Goal: Task Accomplishment & Management: Use online tool/utility

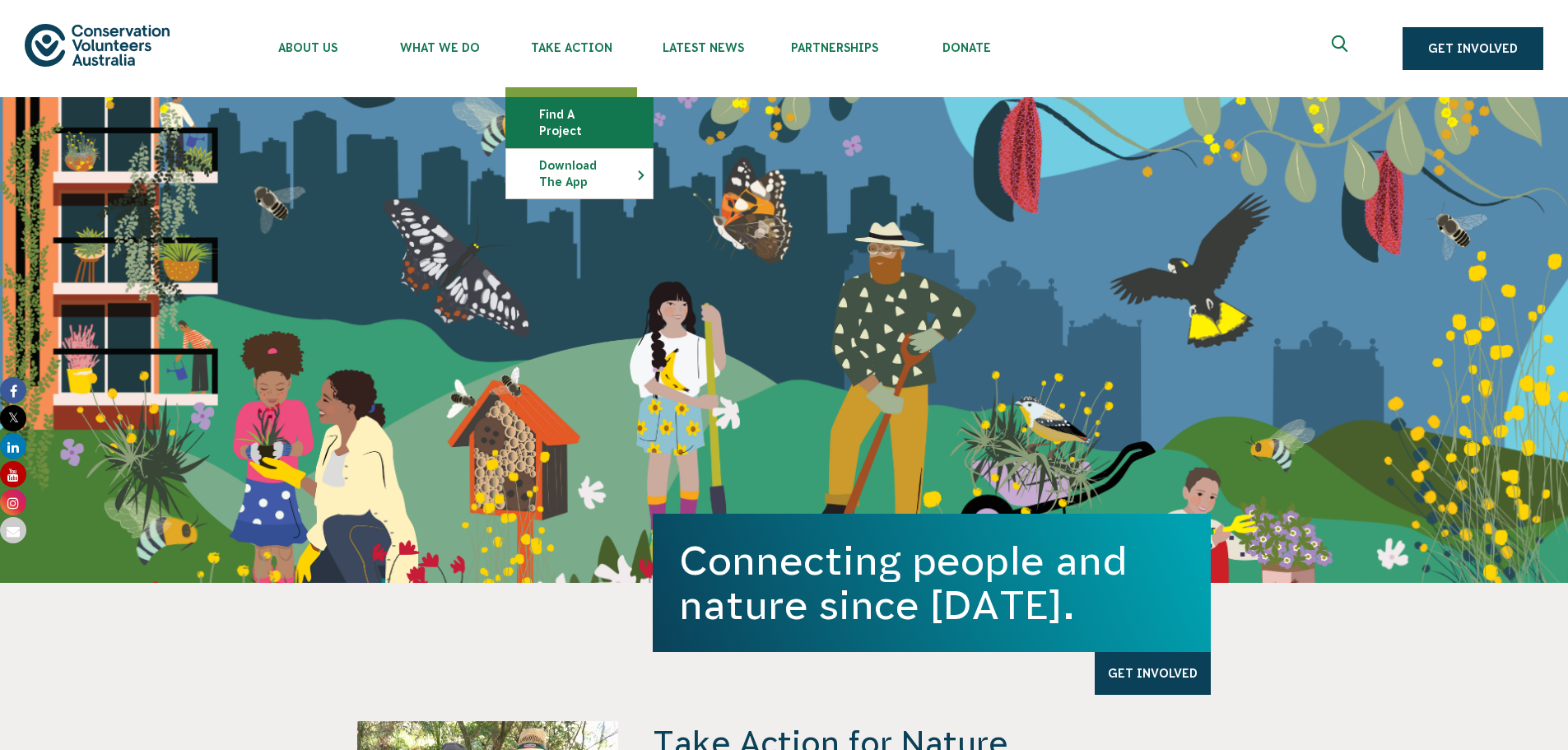
click at [595, 107] on link "Find a project" at bounding box center [579, 123] width 146 height 49
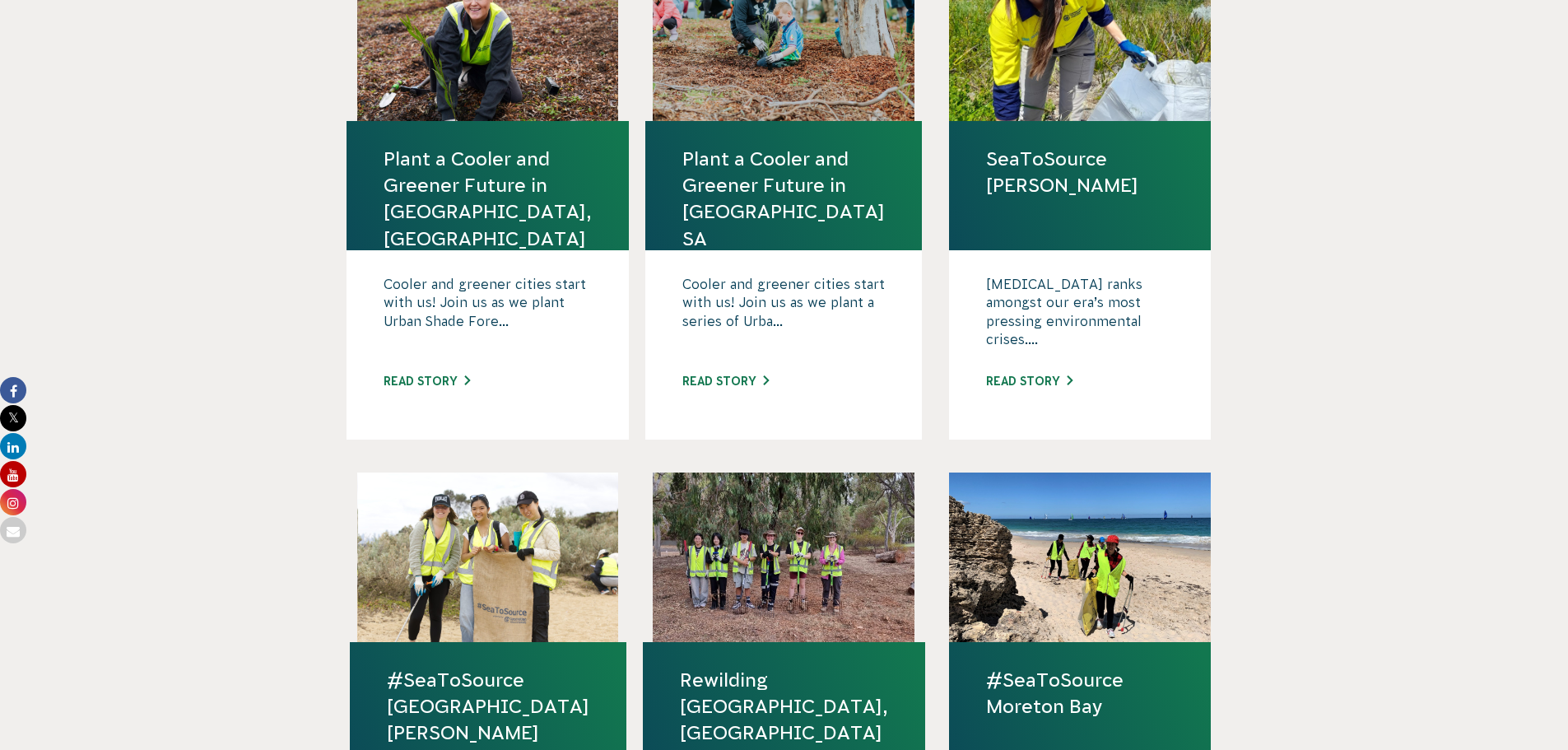
scroll to position [494, 0]
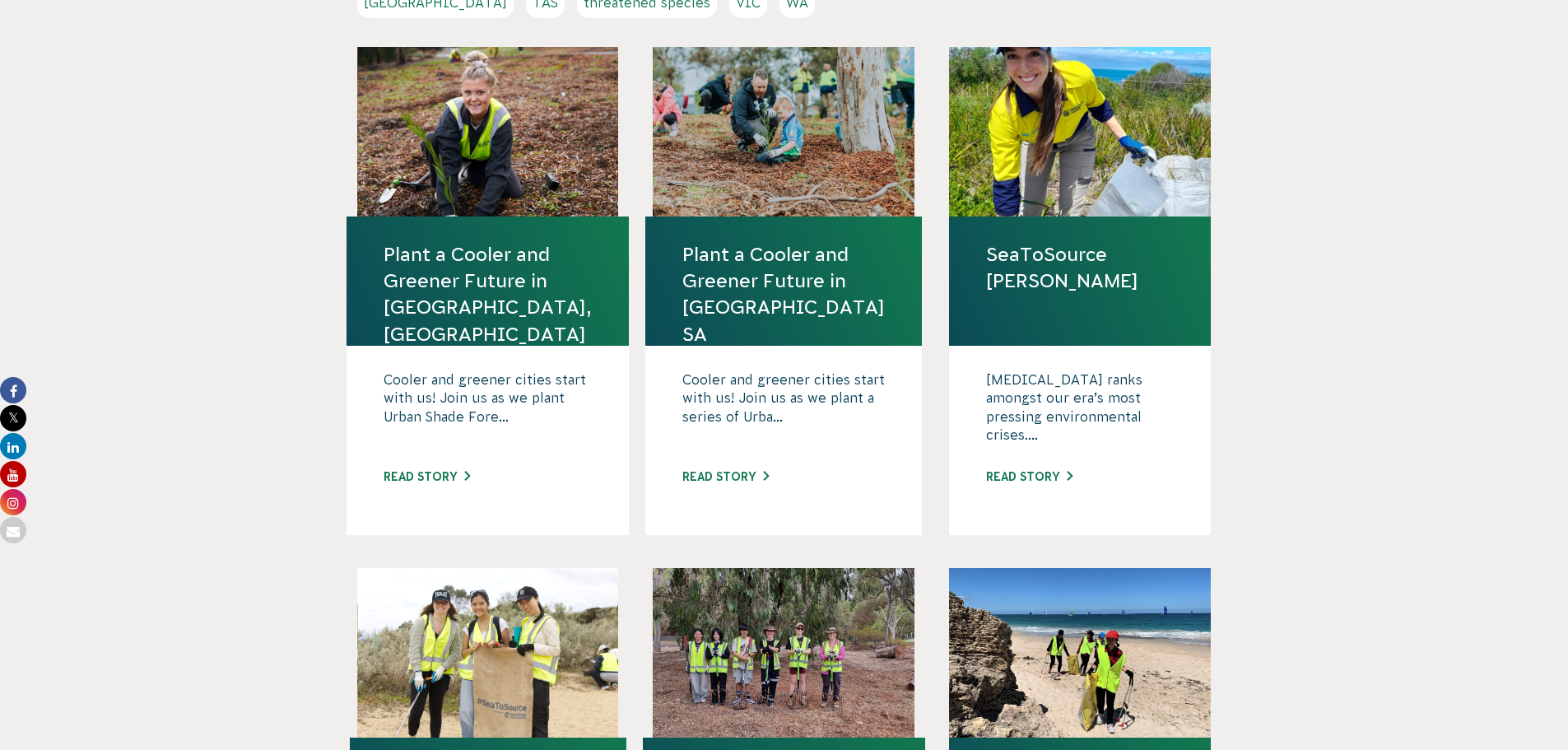
click at [1024, 433] on div "[MEDICAL_DATA] ranks amongst our era’s most pressing environmental crises.... R…" at bounding box center [1079, 440] width 262 height 189
click at [1015, 470] on link "Read story" at bounding box center [1029, 476] width 86 height 13
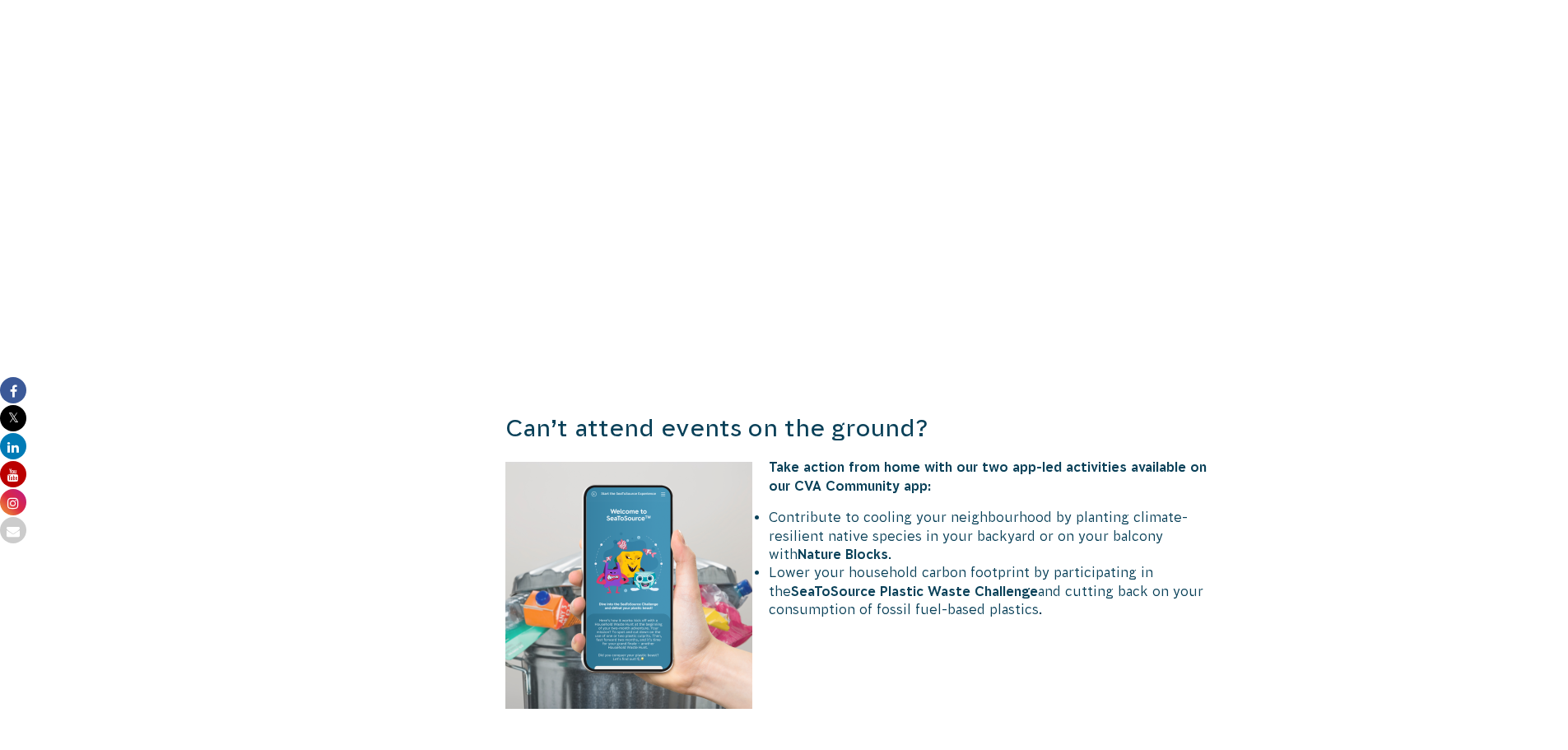
scroll to position [1153, 0]
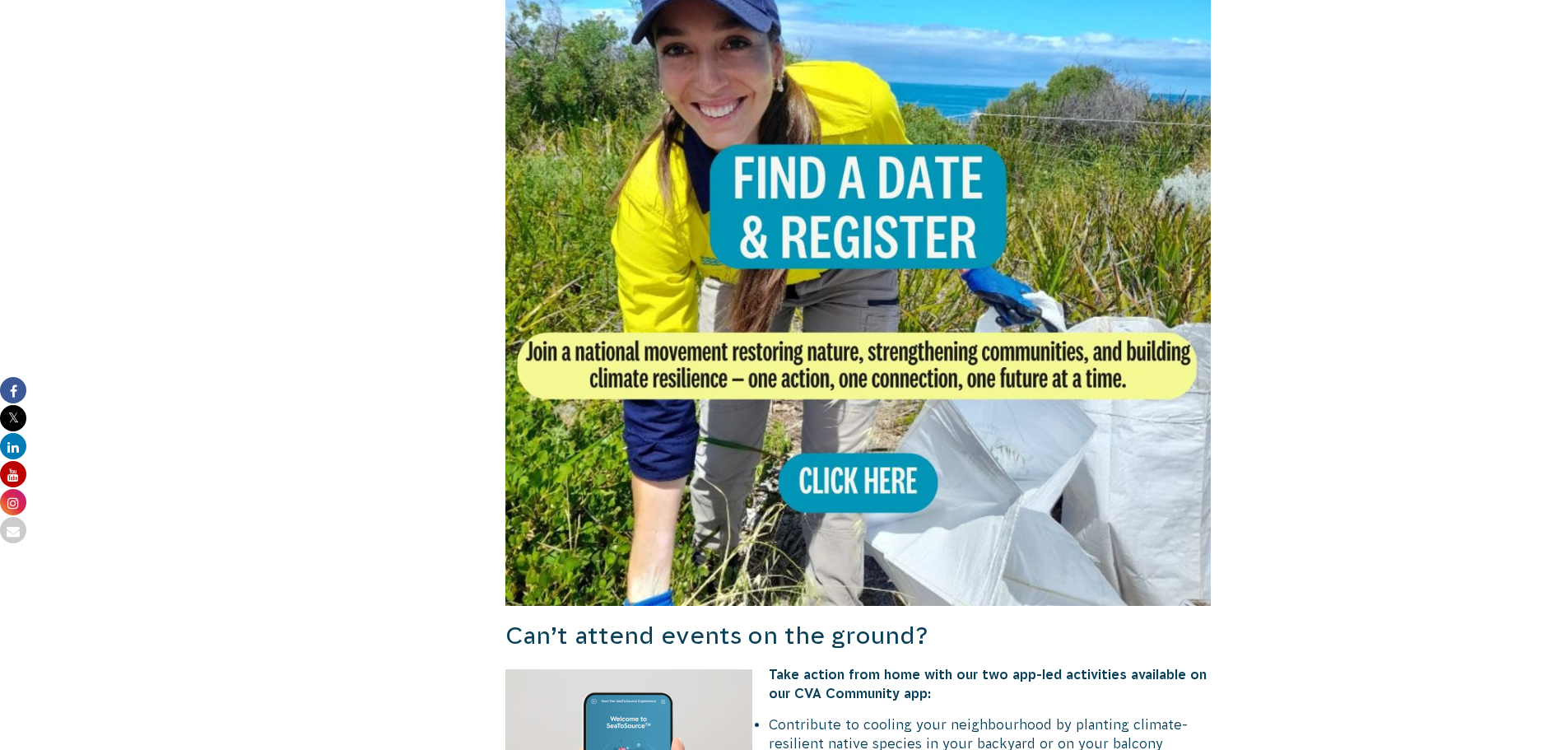
click at [884, 472] on img at bounding box center [859, 253] width 706 height 707
